Goal: Obtain resource: Download file/media

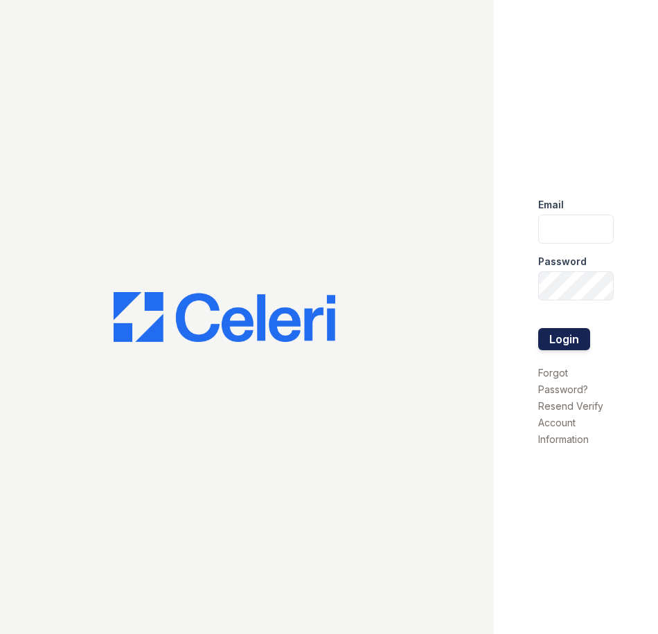
type input "tmarshall@trinity-pm.com"
click at [563, 333] on button "Login" at bounding box center [564, 339] width 52 height 22
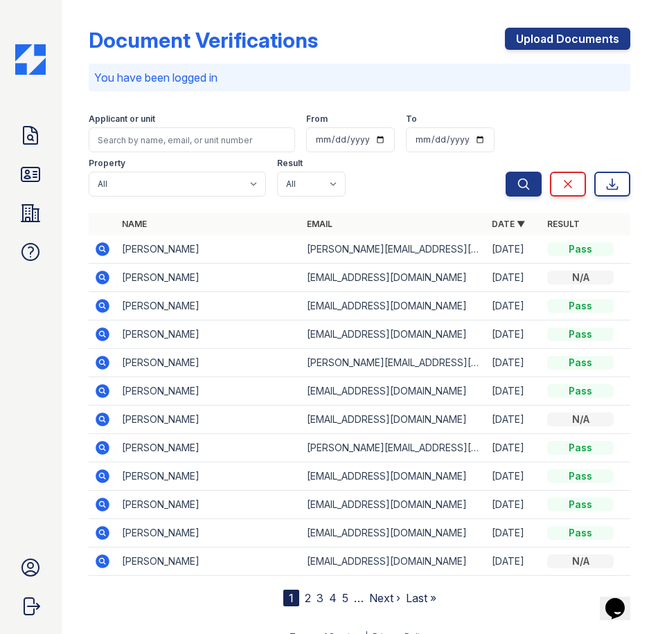
click at [85, 247] on div at bounding box center [87, 306] width 6 height 601
click at [99, 247] on icon at bounding box center [103, 249] width 14 height 14
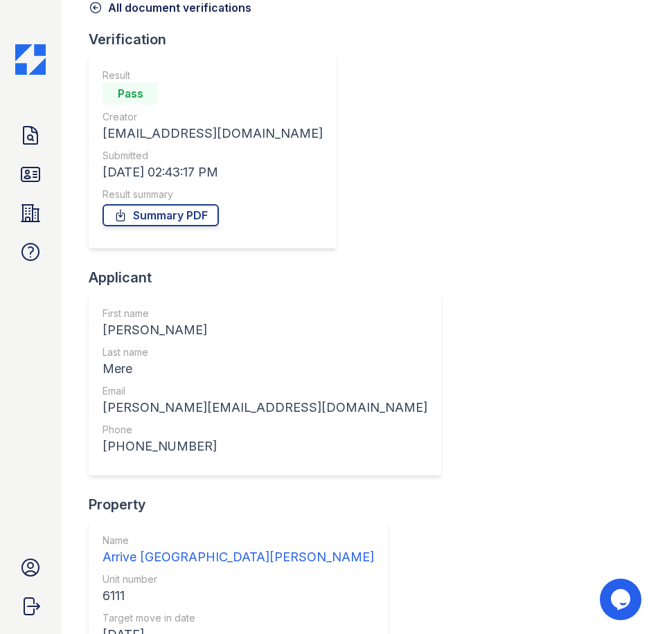
scroll to position [206, 0]
